Goal: Task Accomplishment & Management: Manage account settings

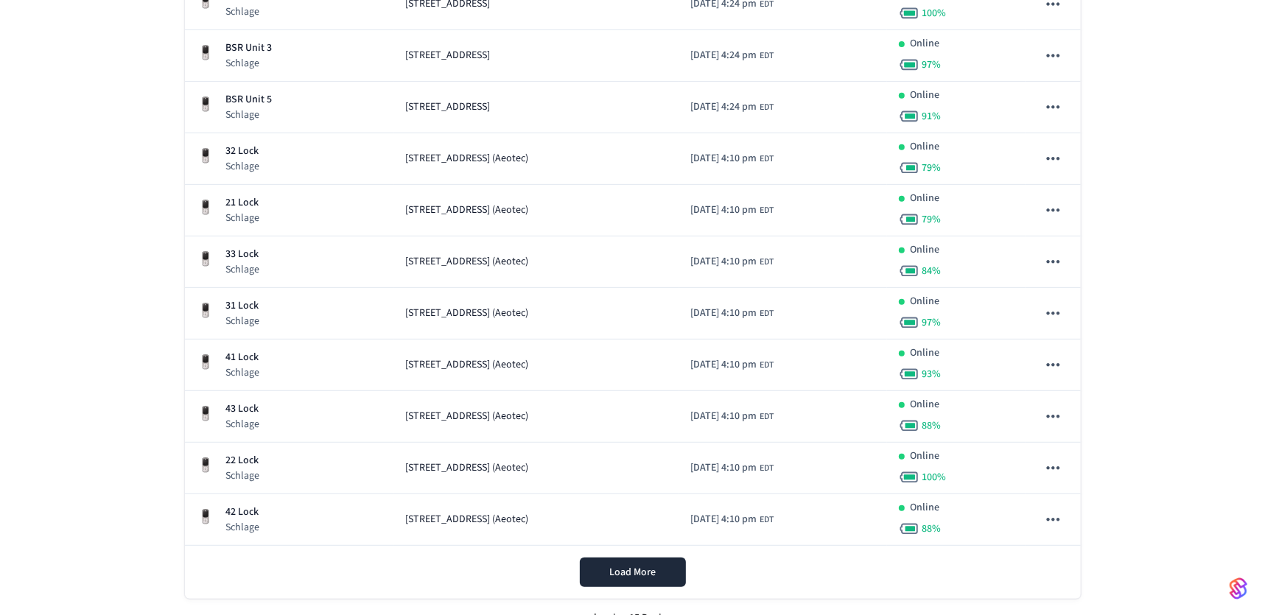
scroll to position [500, 0]
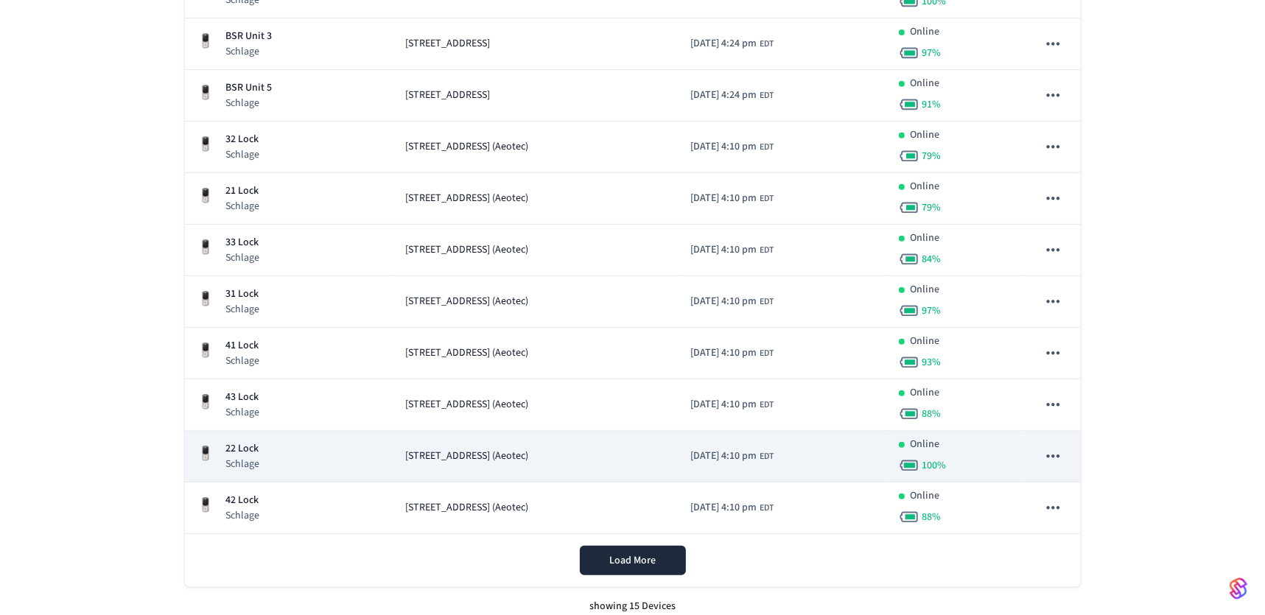
click at [406, 458] on span "[STREET_ADDRESS] (Aeotec)" at bounding box center [467, 456] width 123 height 15
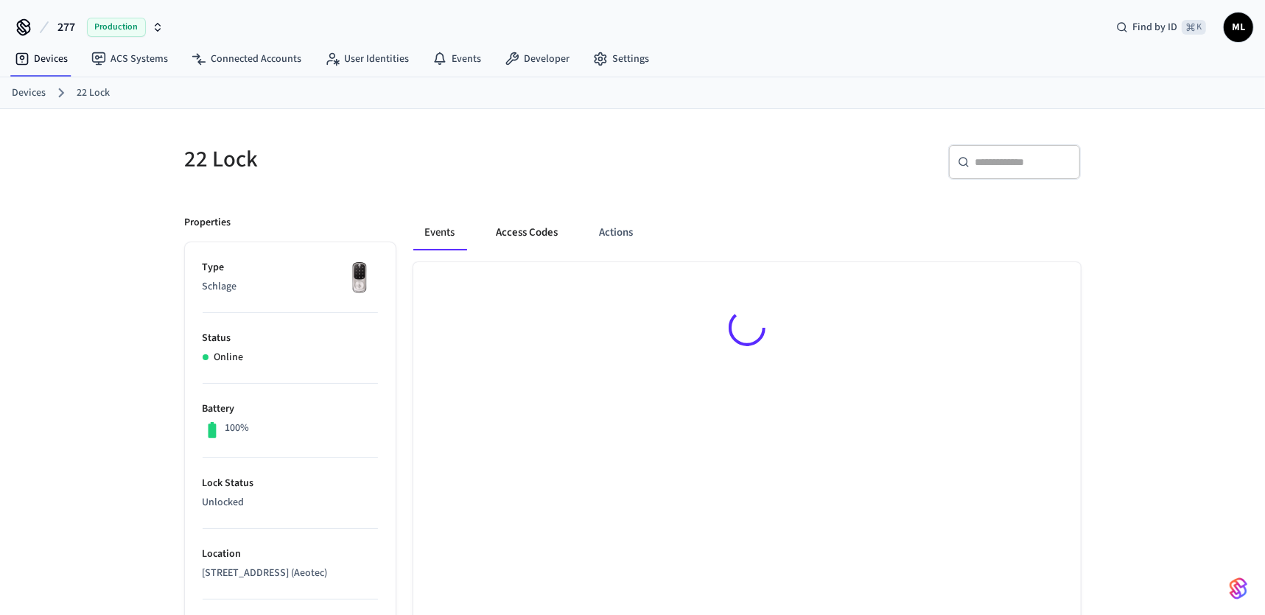
click at [526, 234] on button "Access Codes" at bounding box center [527, 232] width 85 height 35
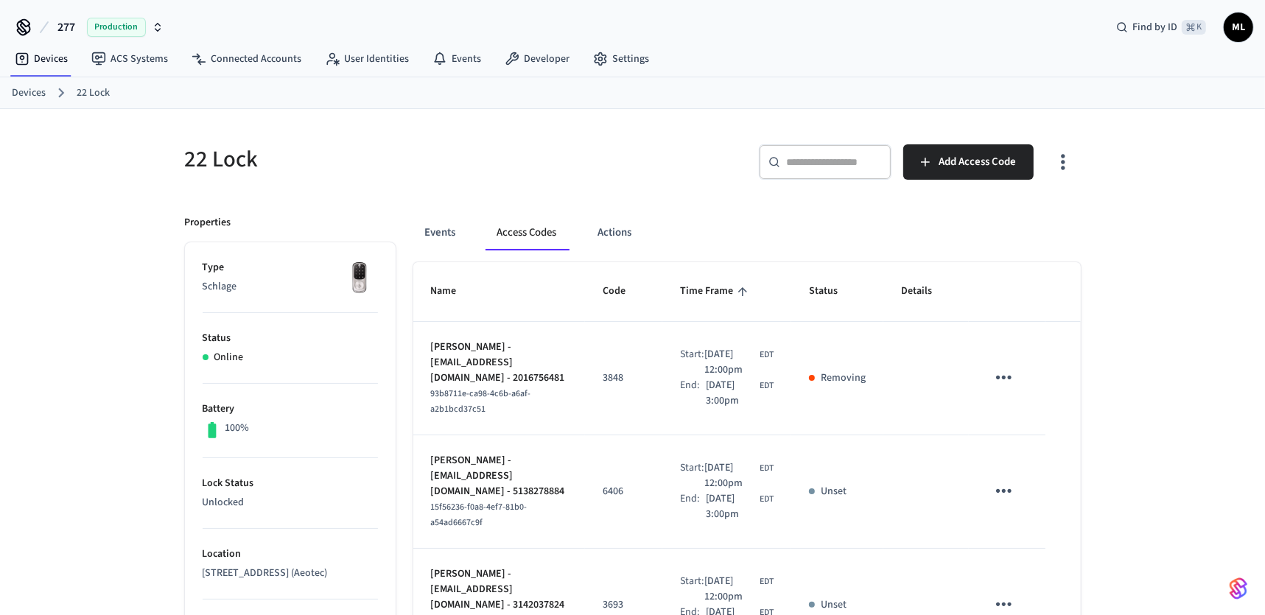
click at [36, 96] on link "Devices" at bounding box center [29, 92] width 34 height 15
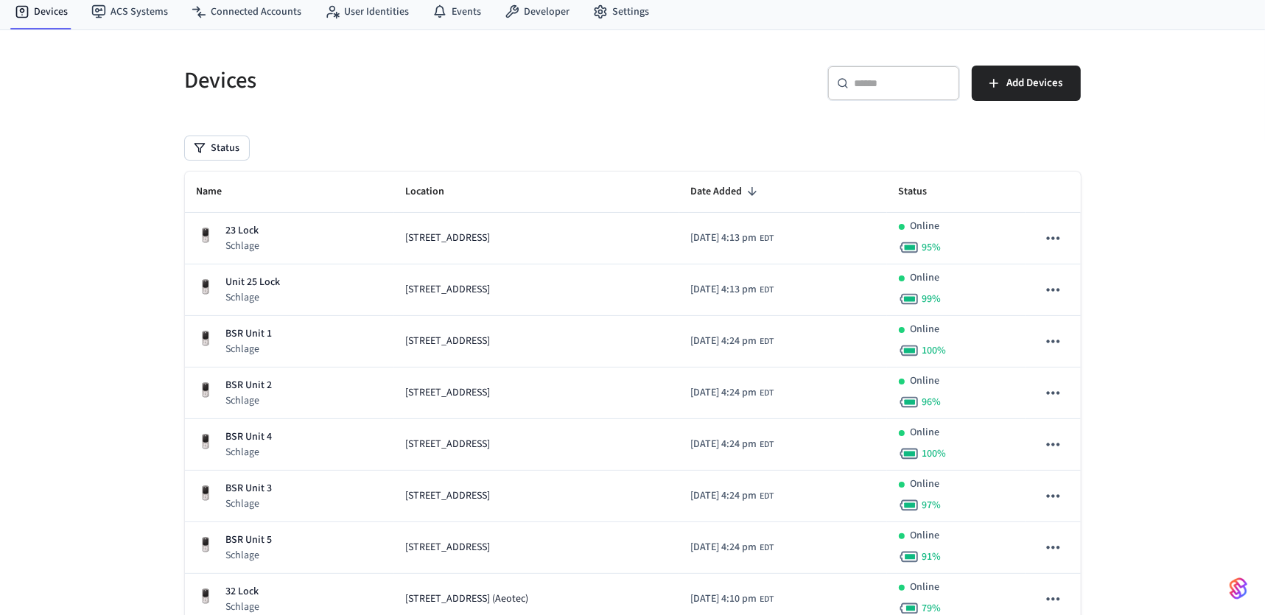
scroll to position [509, 0]
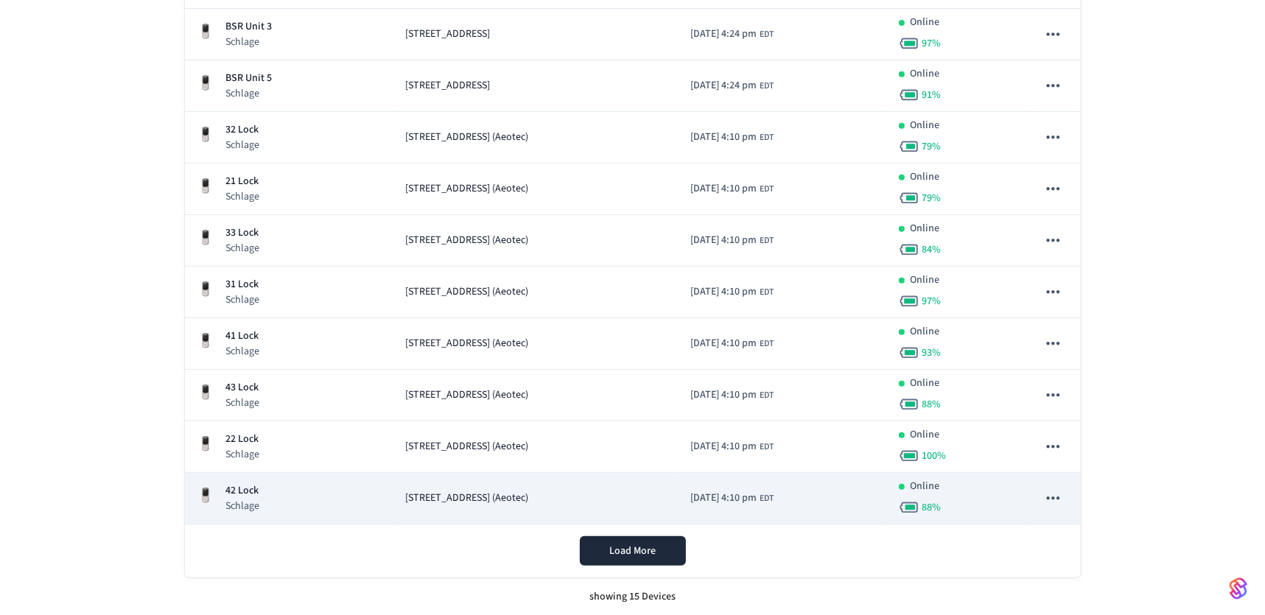
click at [488, 493] on span "[STREET_ADDRESS] (Aeotec)" at bounding box center [467, 498] width 123 height 15
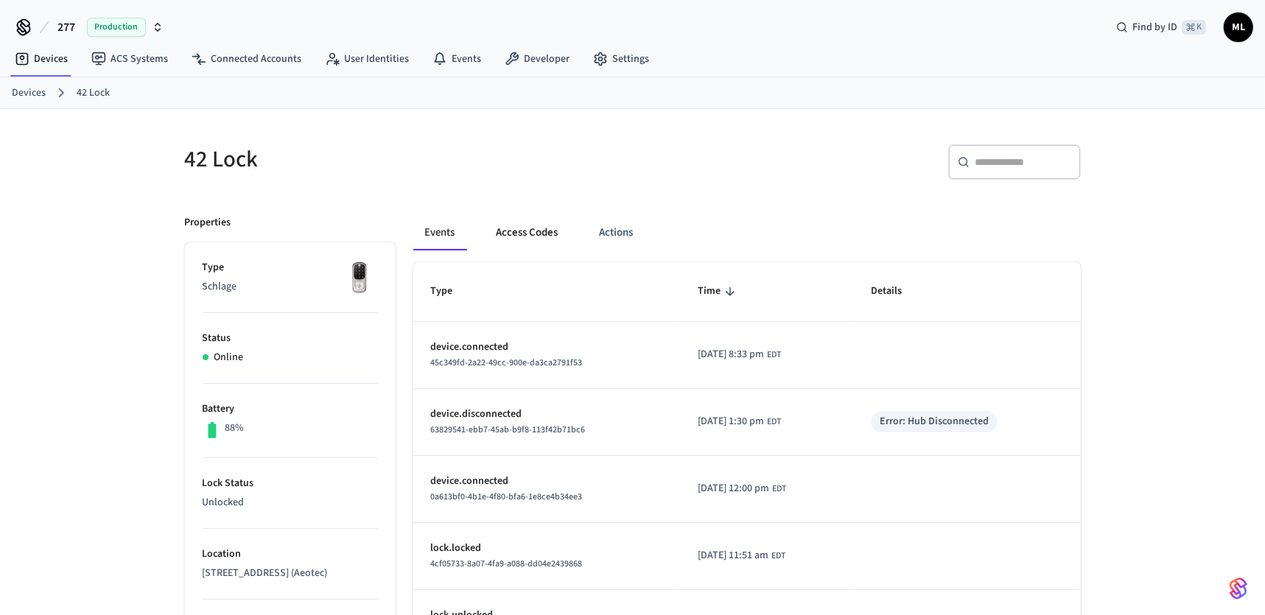
click at [517, 238] on button "Access Codes" at bounding box center [527, 232] width 85 height 35
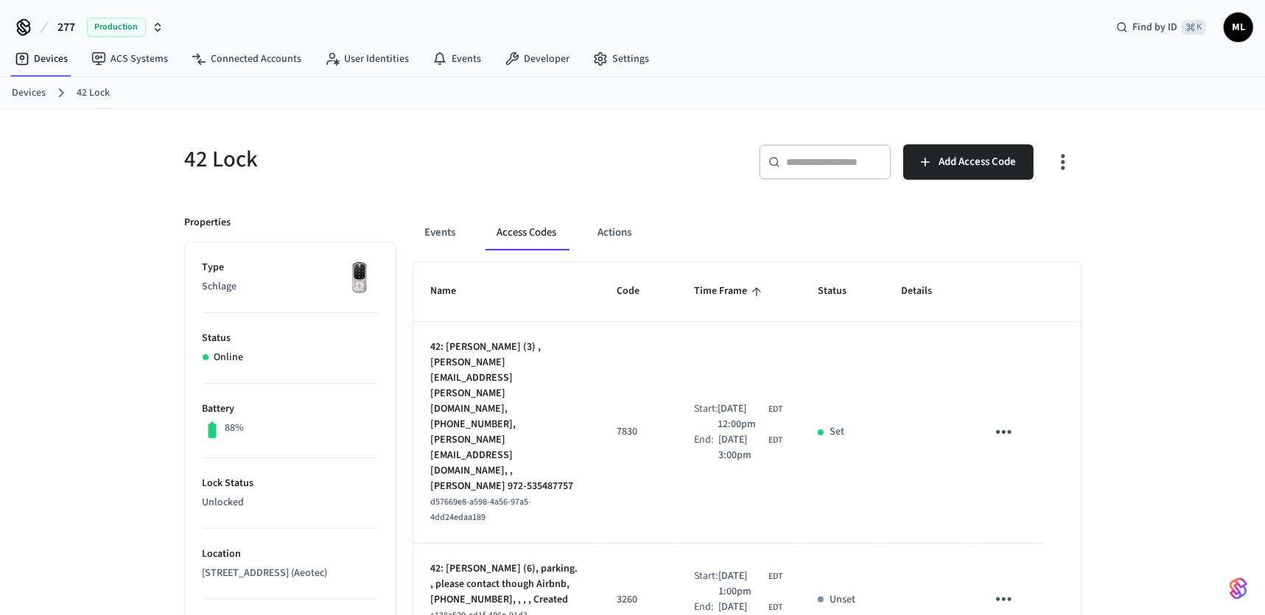
click at [35, 91] on link "Devices" at bounding box center [29, 92] width 34 height 15
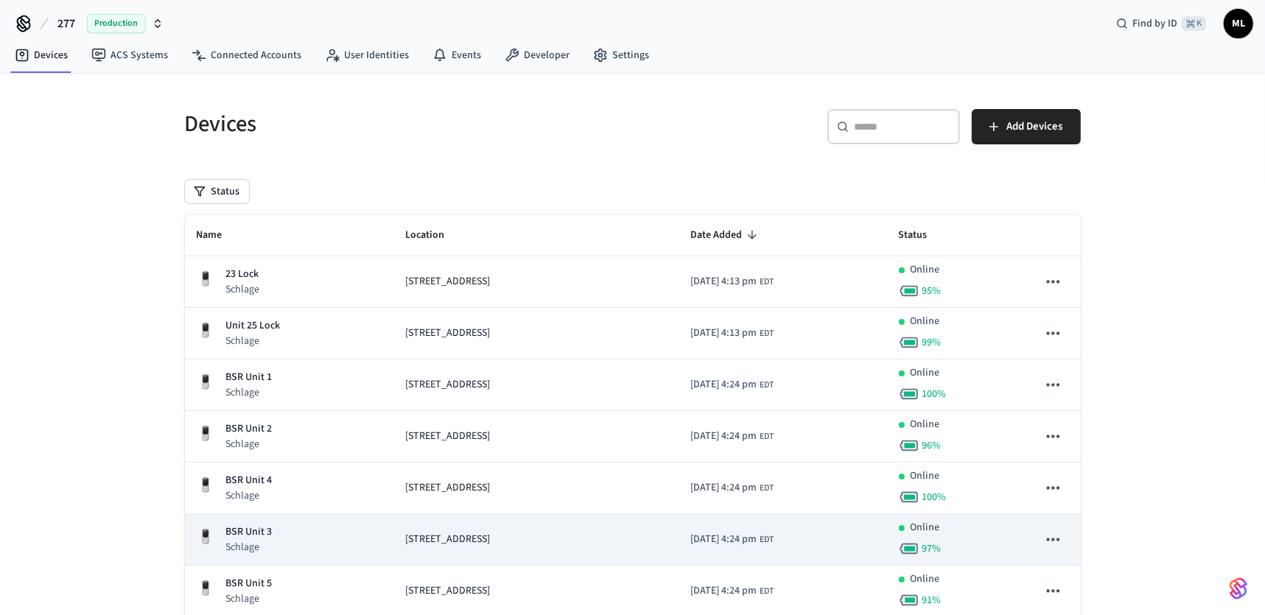
scroll to position [509, 0]
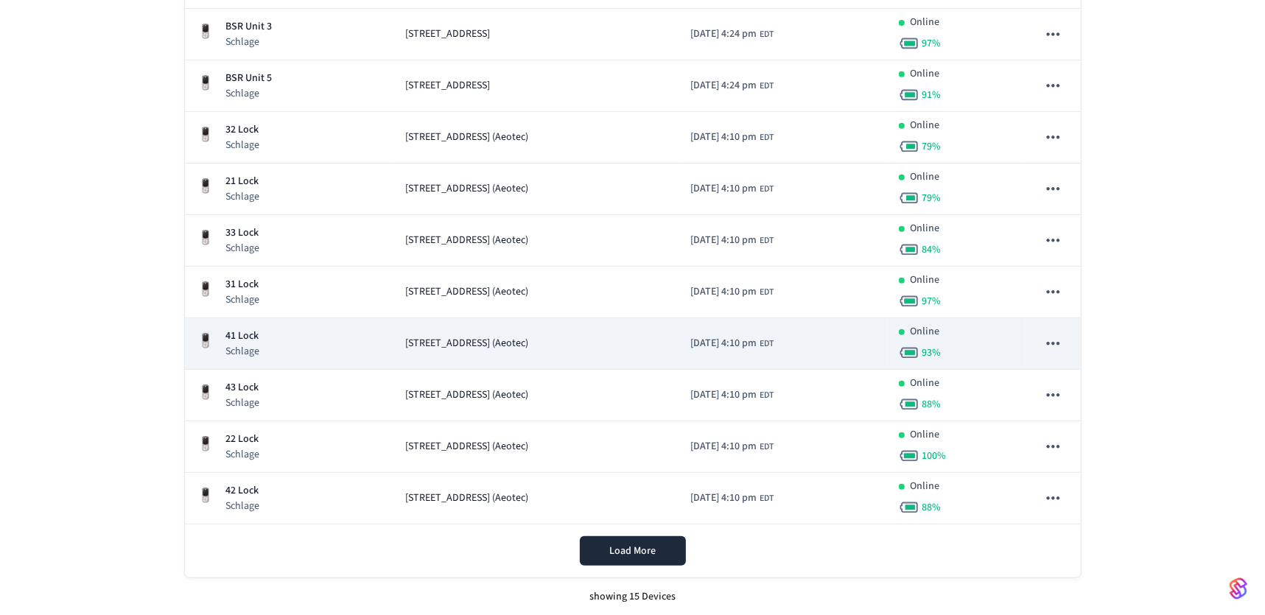
click at [467, 343] on span "[STREET_ADDRESS] (Aeotec)" at bounding box center [467, 343] width 123 height 15
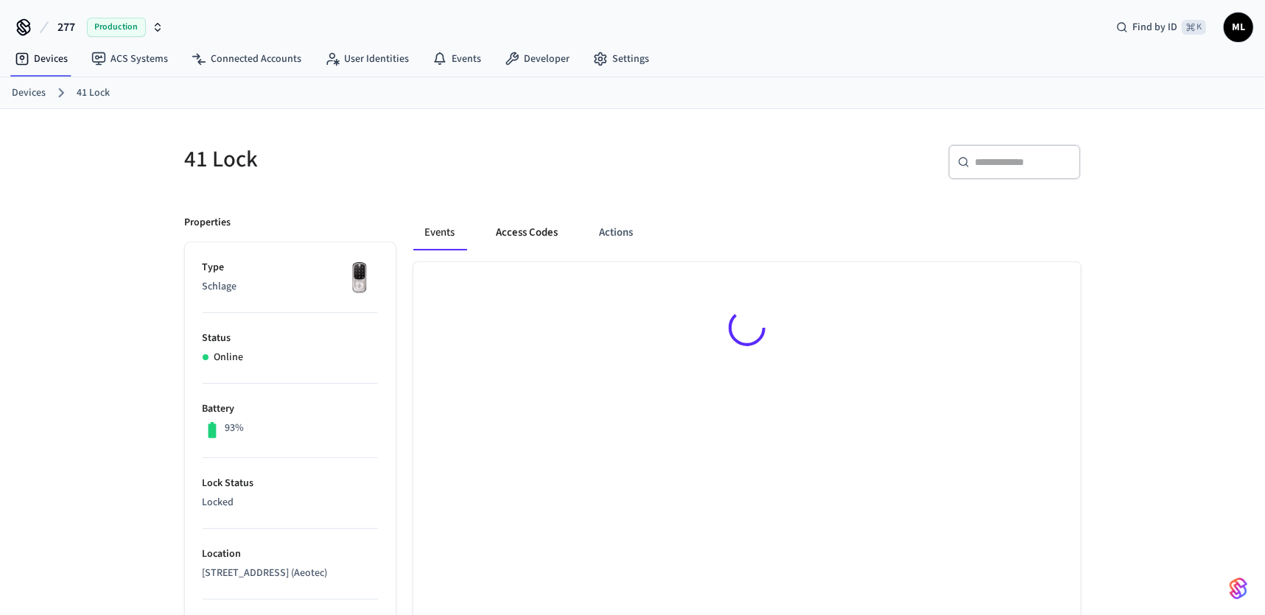
click at [539, 237] on button "Access Codes" at bounding box center [527, 232] width 85 height 35
